Goal: Information Seeking & Learning: Check status

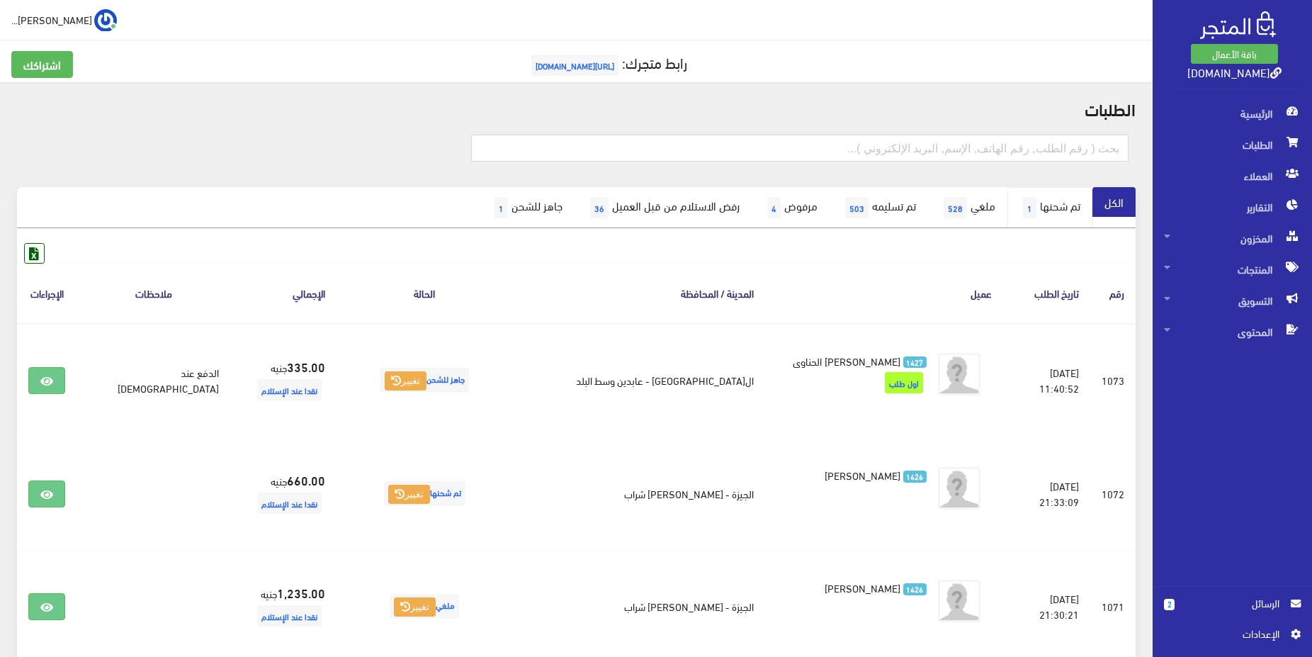
click at [1048, 216] on link "تم شحنها 1" at bounding box center [1050, 207] width 85 height 41
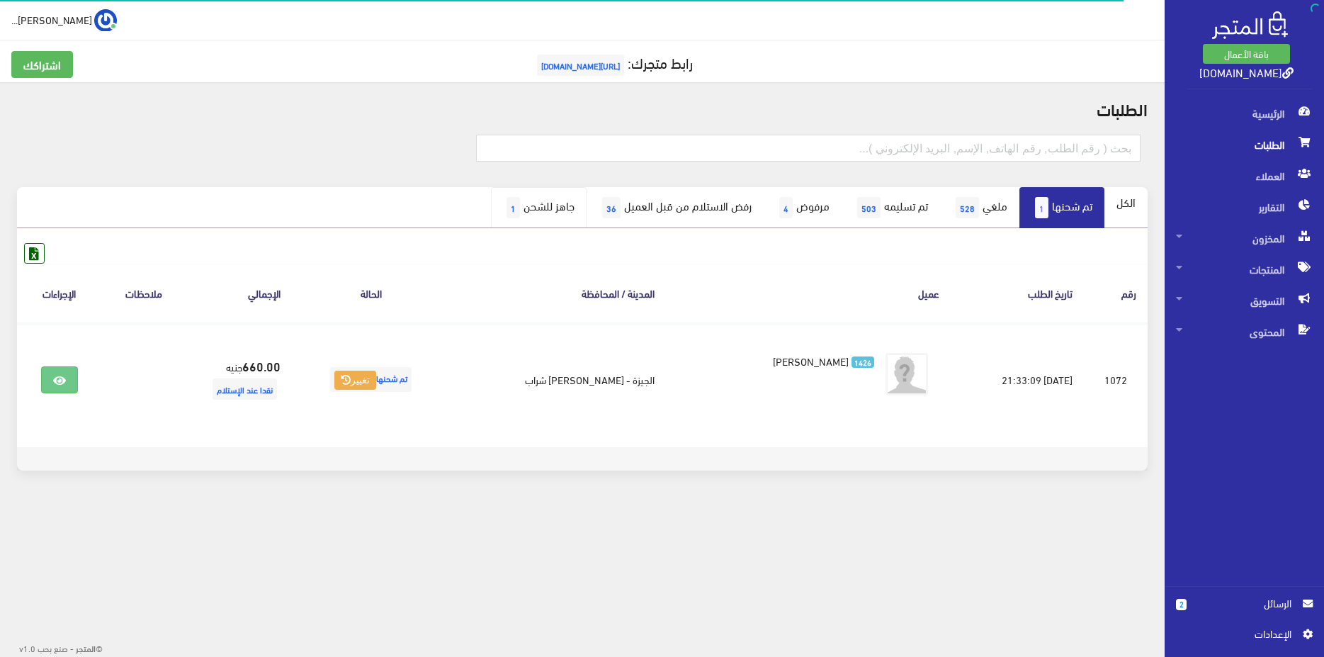
click at [530, 215] on link "جاهز للشحن 1" at bounding box center [539, 207] width 96 height 41
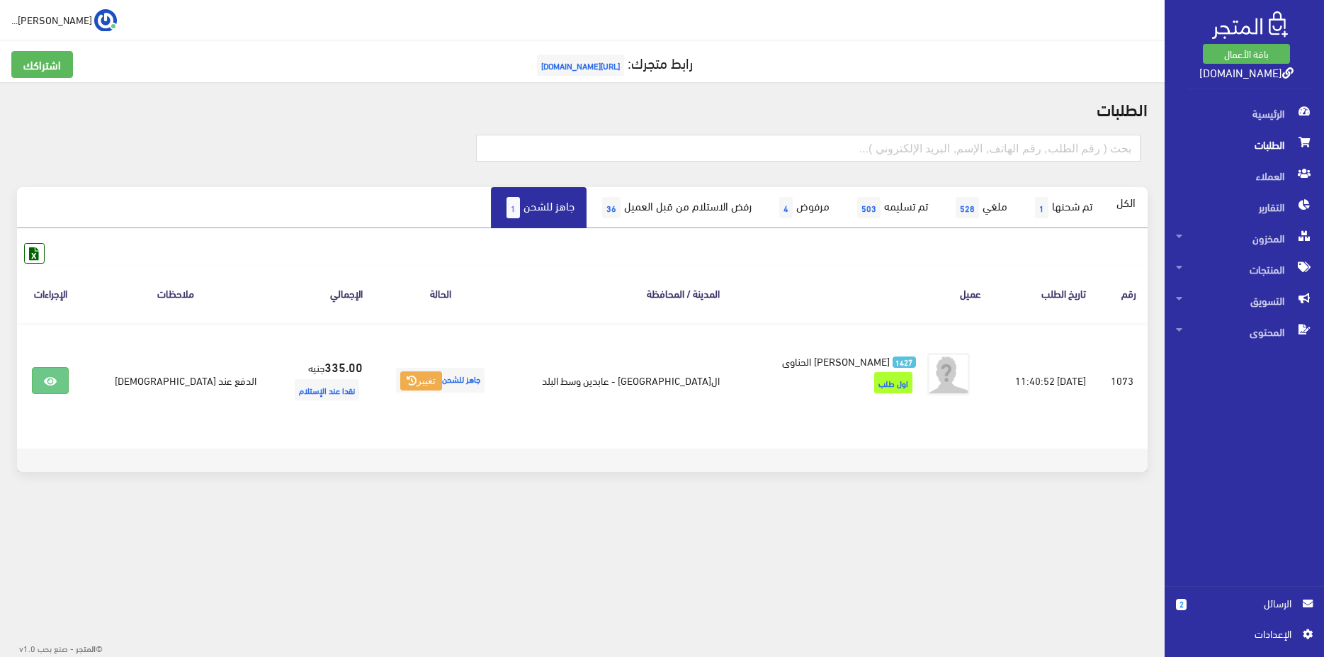
click at [1282, 150] on span "الطلبات" at bounding box center [1244, 144] width 137 height 31
